Goal: Find contact information: Find contact information

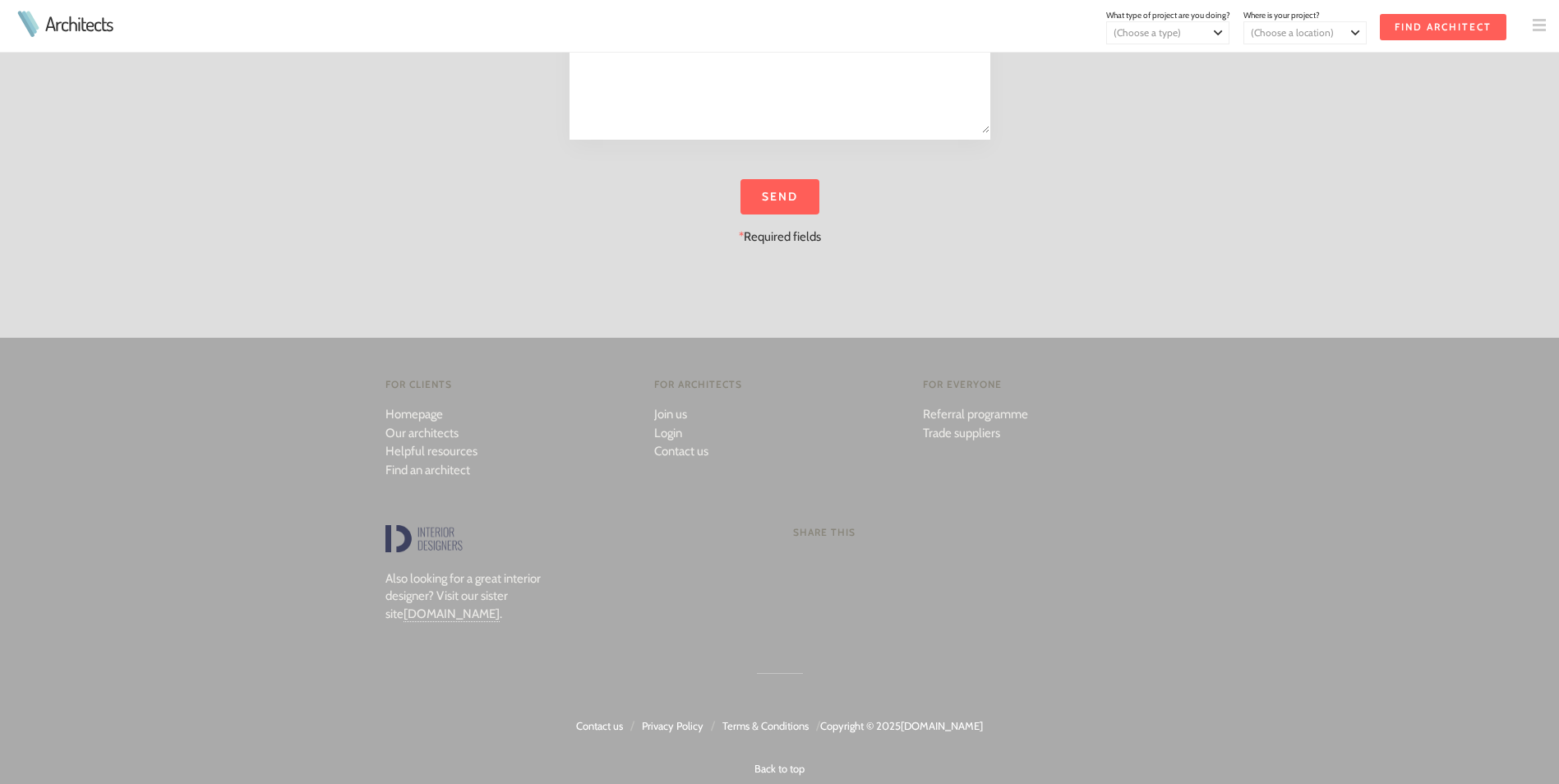
scroll to position [2717, 0]
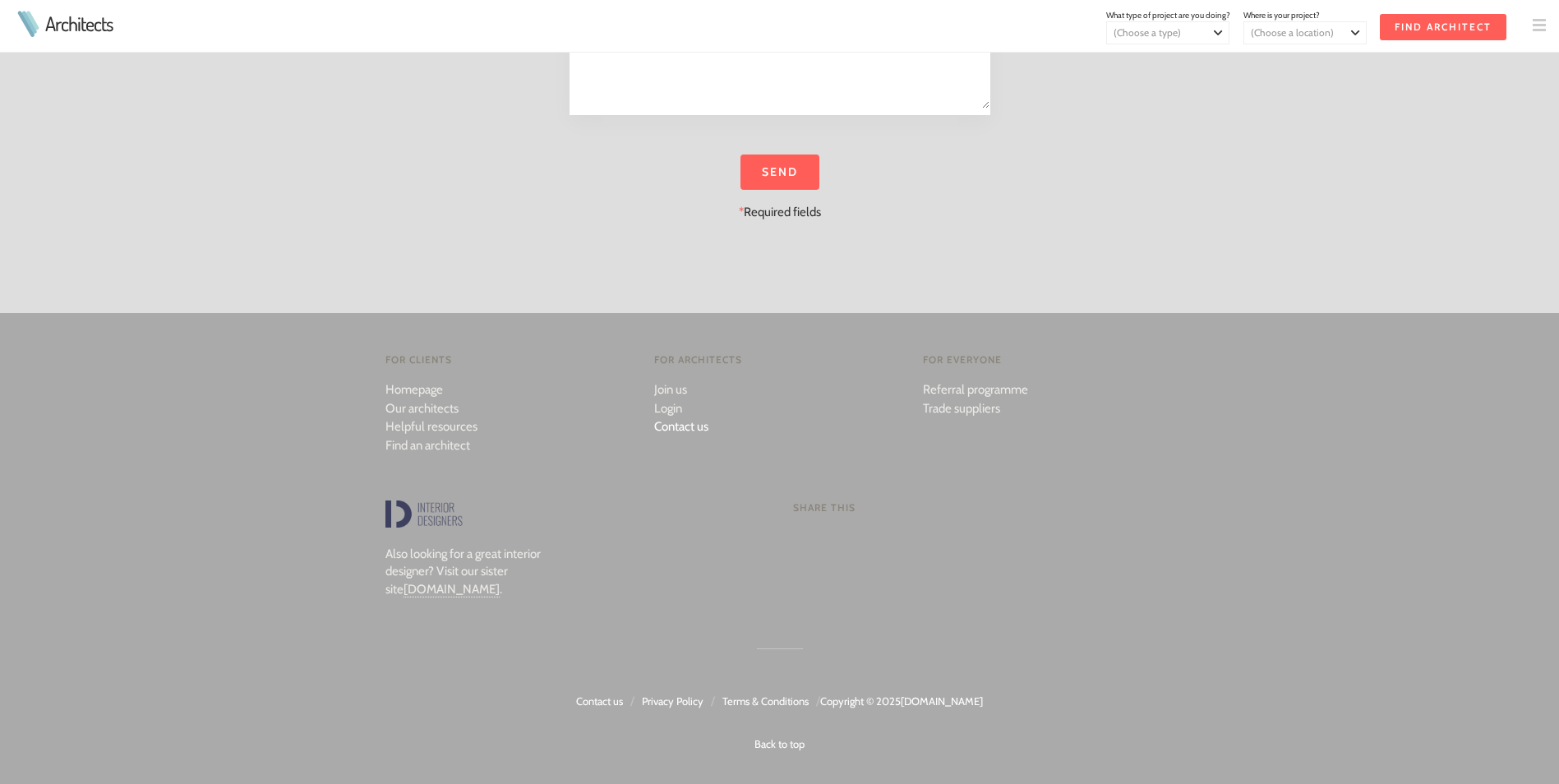
click at [681, 425] on link "Contact us" at bounding box center [681, 427] width 54 height 15
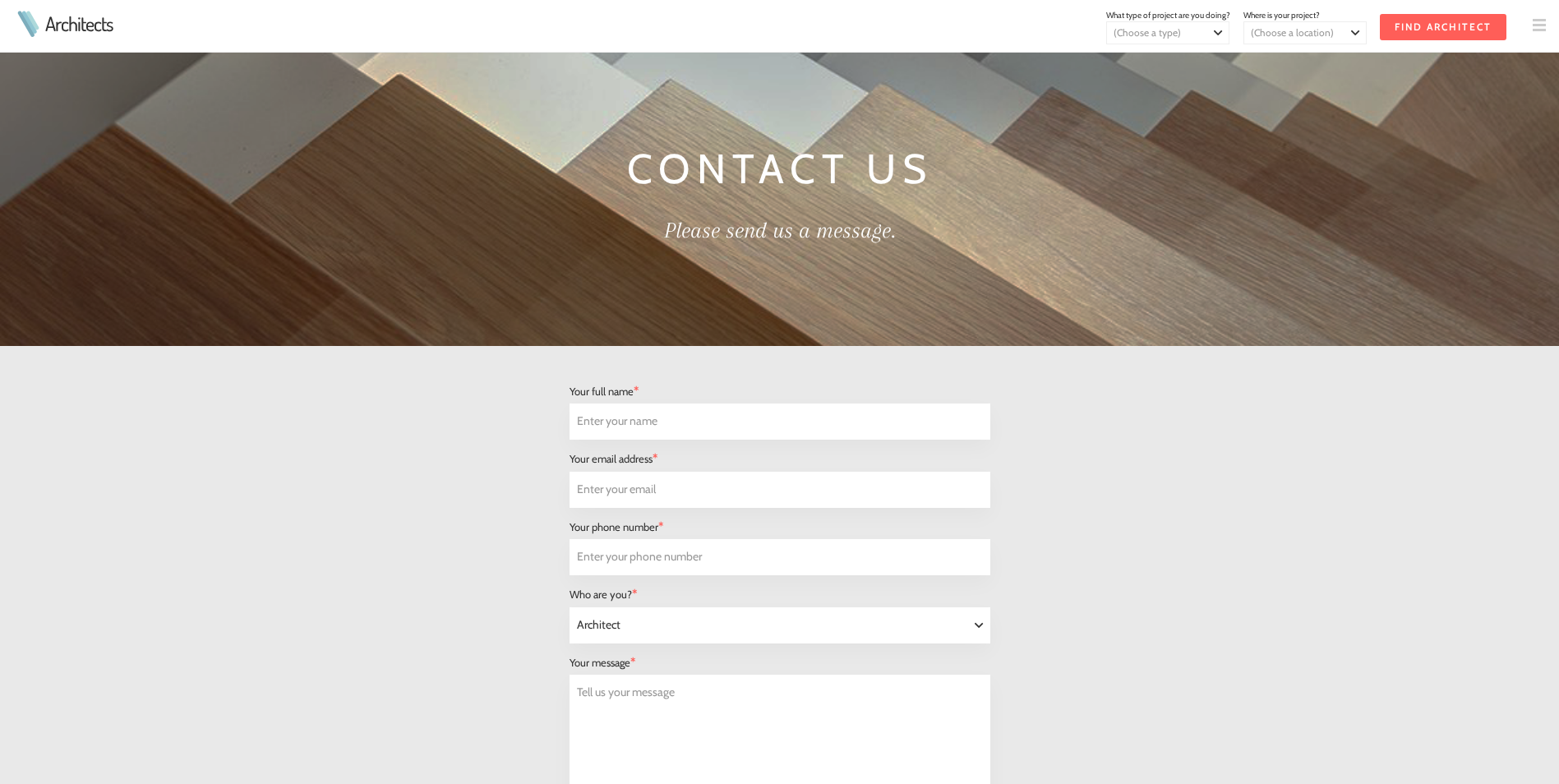
select select "Architect"
click at [74, 25] on link "Architects" at bounding box center [79, 23] width 67 height 20
select select "Architect"
